Goal: Task Accomplishment & Management: Use online tool/utility

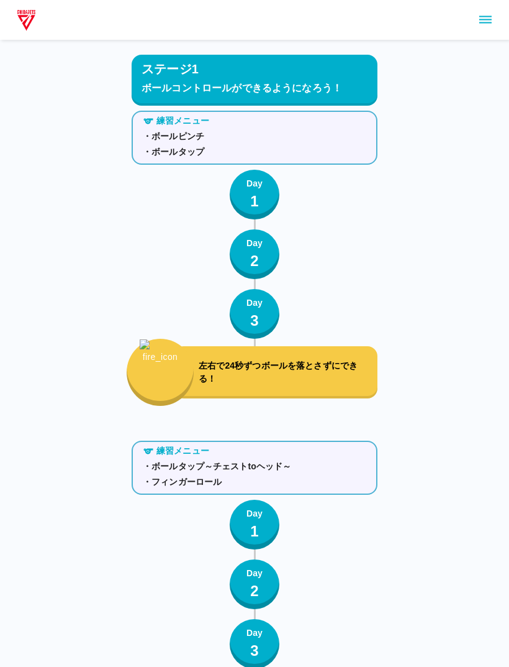
scroll to position [1636, 0]
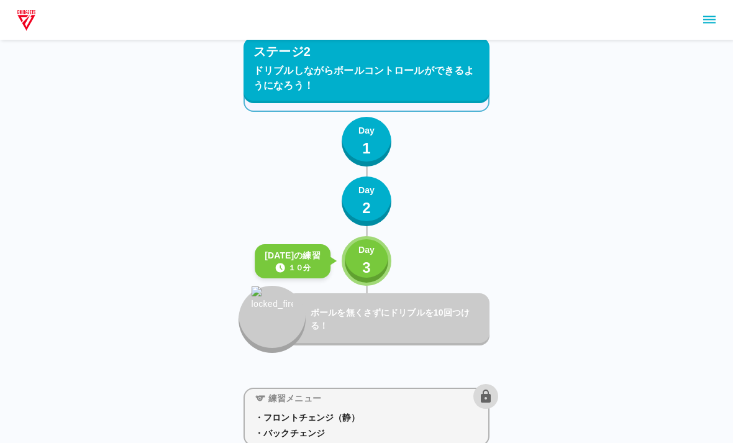
scroll to position [1767, 0]
click at [381, 244] on button "Day 3" at bounding box center [367, 262] width 50 height 50
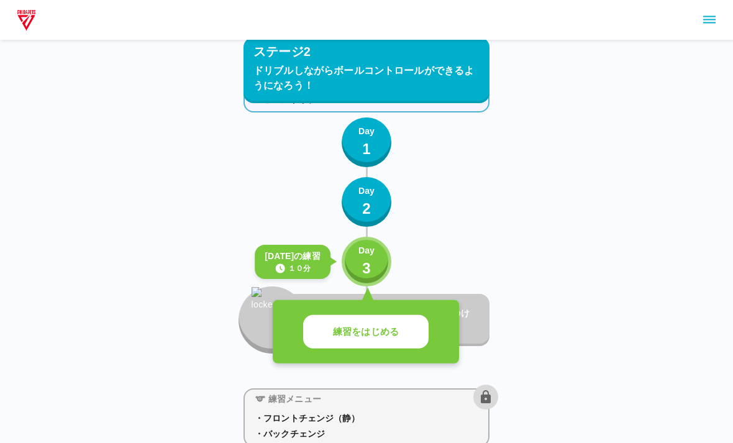
click at [346, 317] on button "練習をはじめる" at bounding box center [365, 332] width 125 height 34
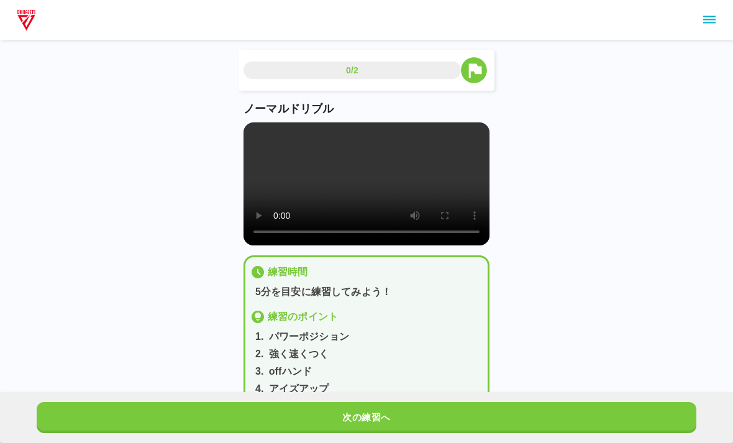
click at [326, 414] on button "次の練習へ" at bounding box center [367, 417] width 660 height 31
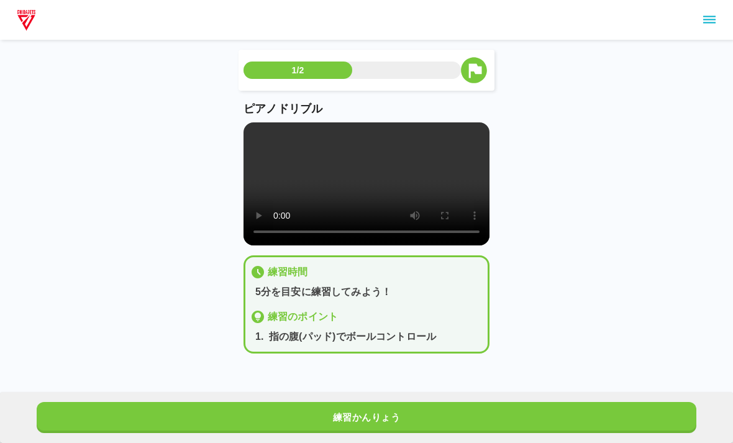
click at [326, 414] on button "練習かんりょう" at bounding box center [367, 417] width 660 height 31
click at [330, 419] on button "次の練習へ" at bounding box center [367, 417] width 660 height 31
click at [335, 418] on button "次の練習へ" at bounding box center [367, 417] width 660 height 31
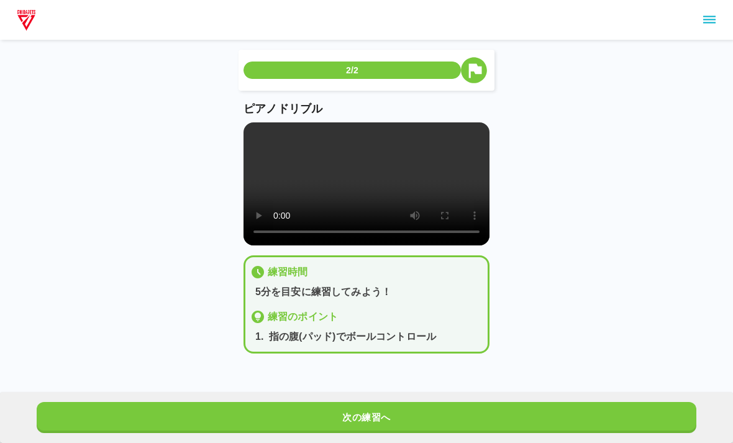
click at [341, 398] on div "次の練習へ" at bounding box center [366, 417] width 733 height 51
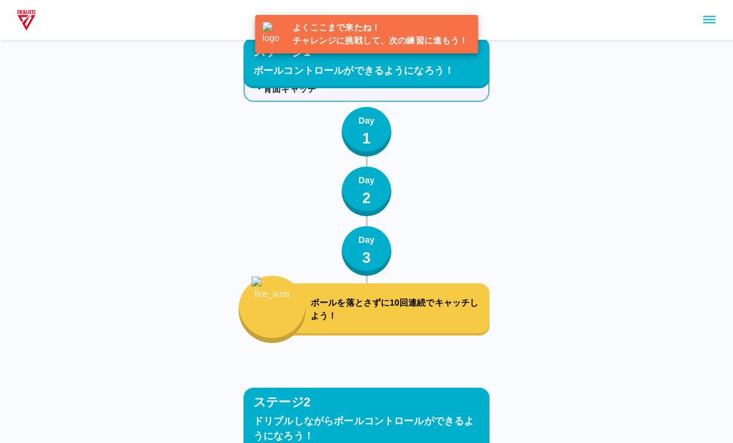
scroll to position [1870, 0]
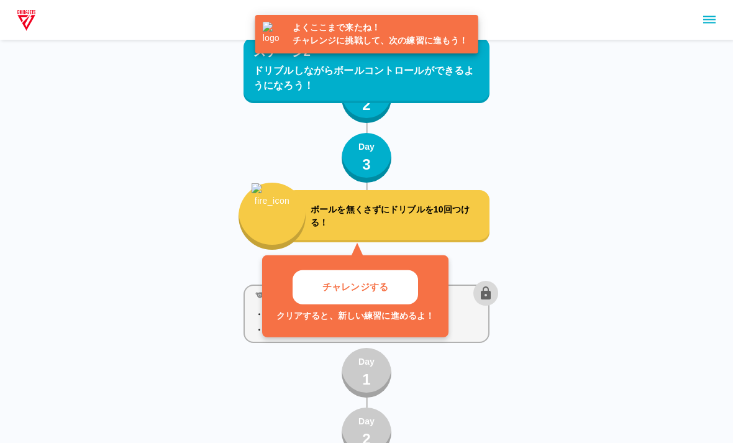
click at [394, 289] on button "チャレンジする" at bounding box center [355, 287] width 125 height 34
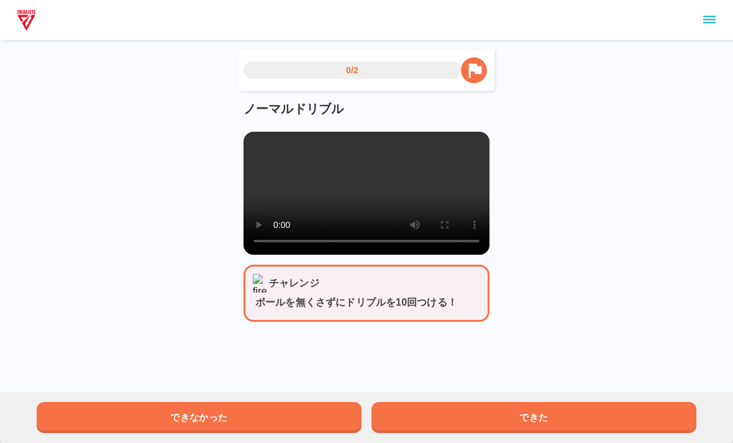
click at [475, 409] on button "できた" at bounding box center [533, 417] width 325 height 31
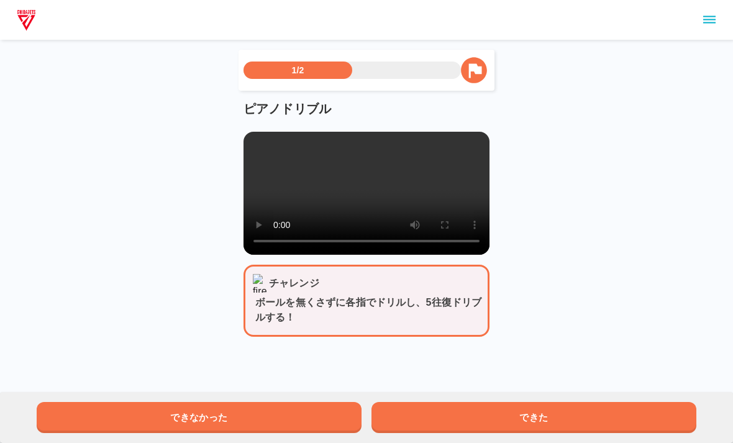
click at [439, 404] on button "できた" at bounding box center [533, 417] width 325 height 31
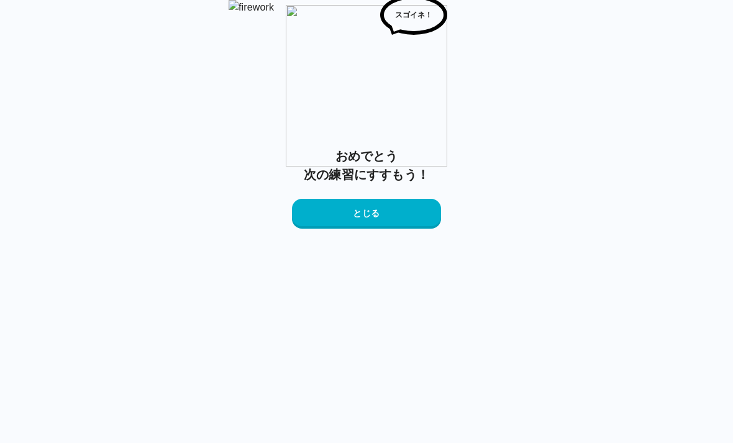
click at [402, 229] on button "とじる" at bounding box center [366, 214] width 149 height 30
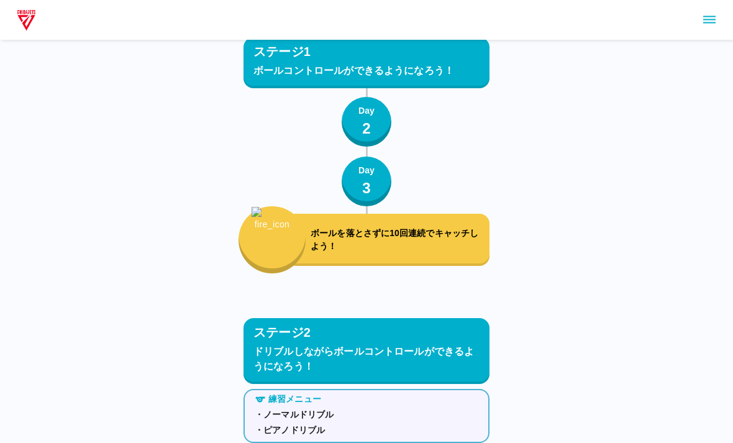
scroll to position [1870, 0]
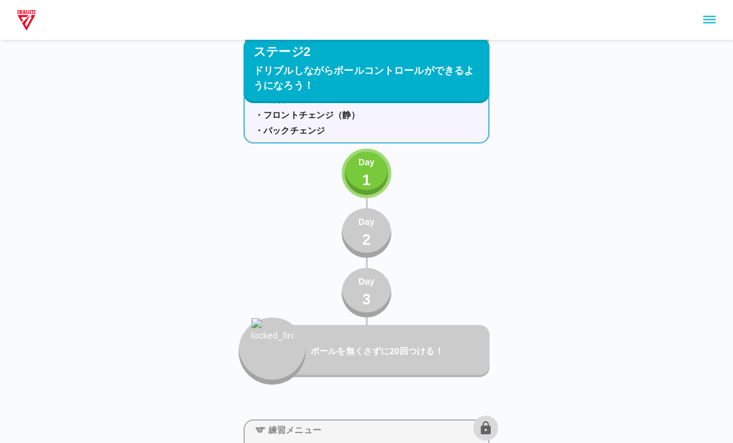
scroll to position [2067, 0]
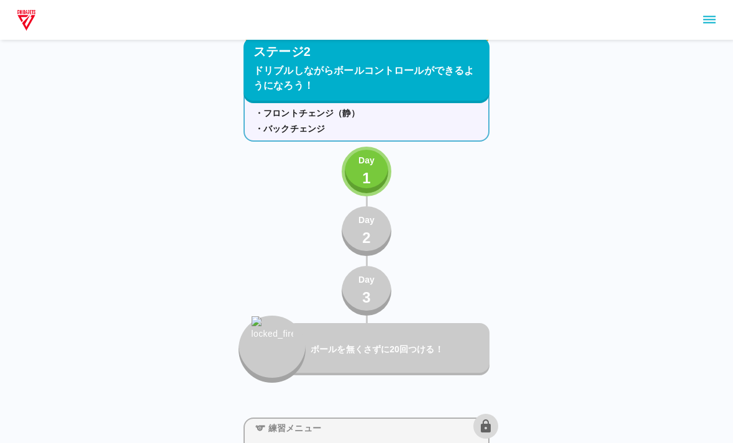
click at [360, 160] on p "Day" at bounding box center [366, 160] width 16 height 13
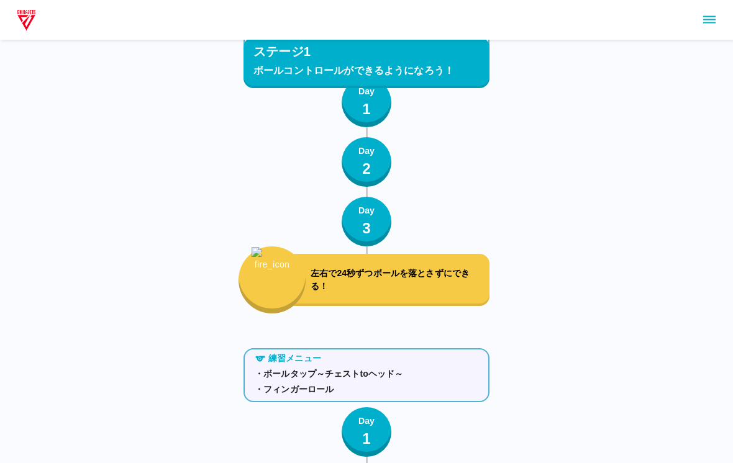
scroll to position [0, 0]
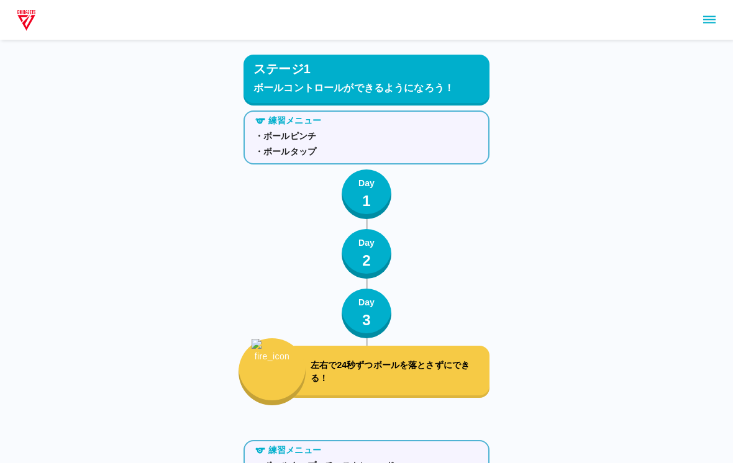
click at [509, 23] on button "sidemenu" at bounding box center [709, 19] width 21 height 21
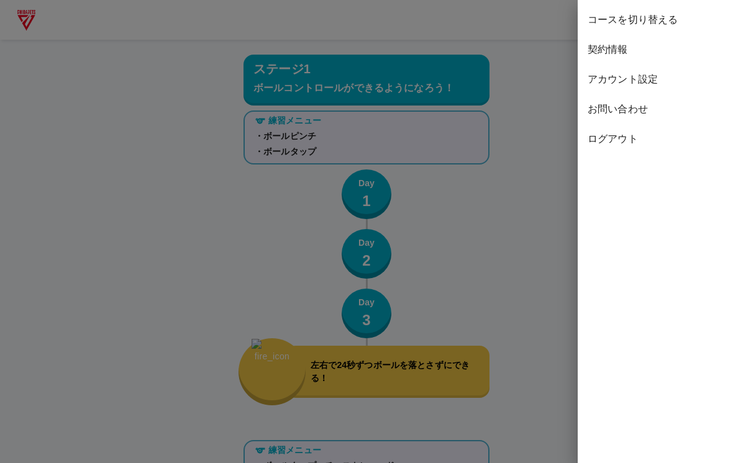
click at [509, 146] on div at bounding box center [366, 231] width 733 height 463
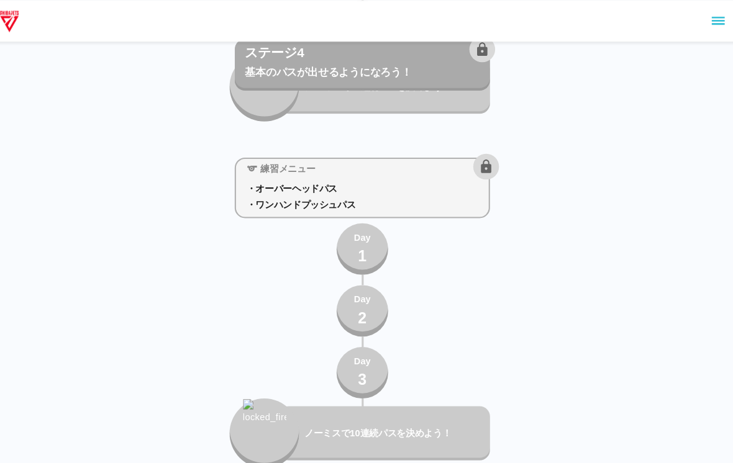
scroll to position [5109, 0]
